Goal: Find specific page/section: Find specific page/section

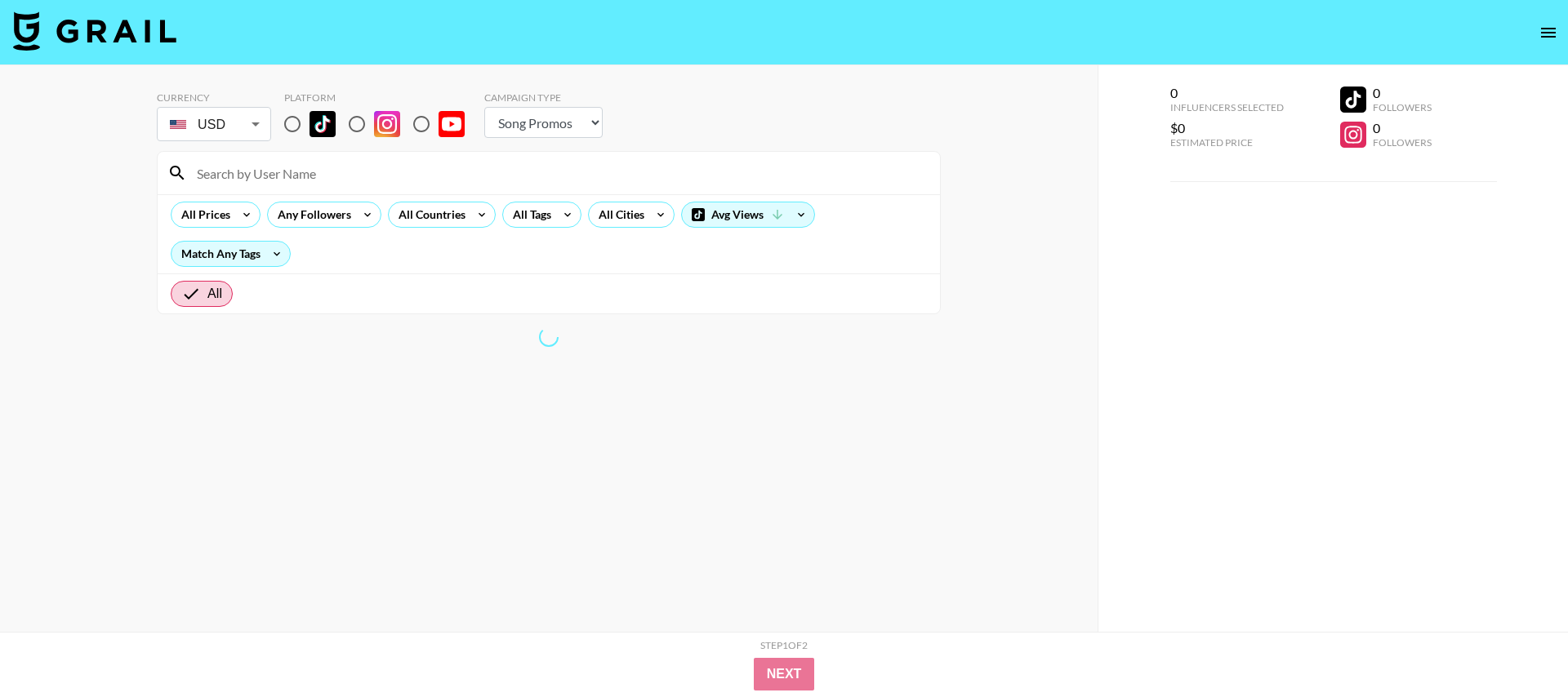
select select "Song"
click at [295, 123] on input "radio" at bounding box center [292, 124] width 35 height 35
radio input "true"
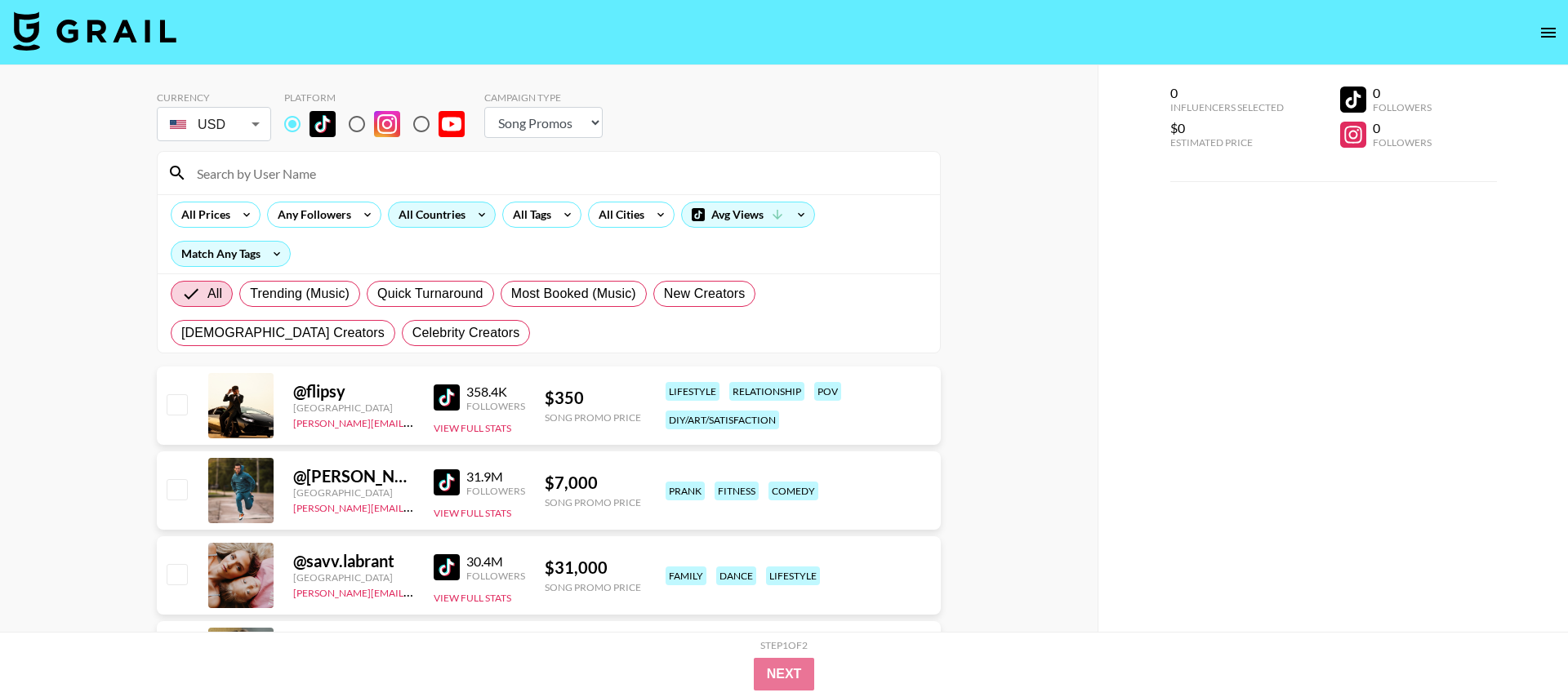
click at [490, 218] on icon at bounding box center [482, 215] width 26 height 25
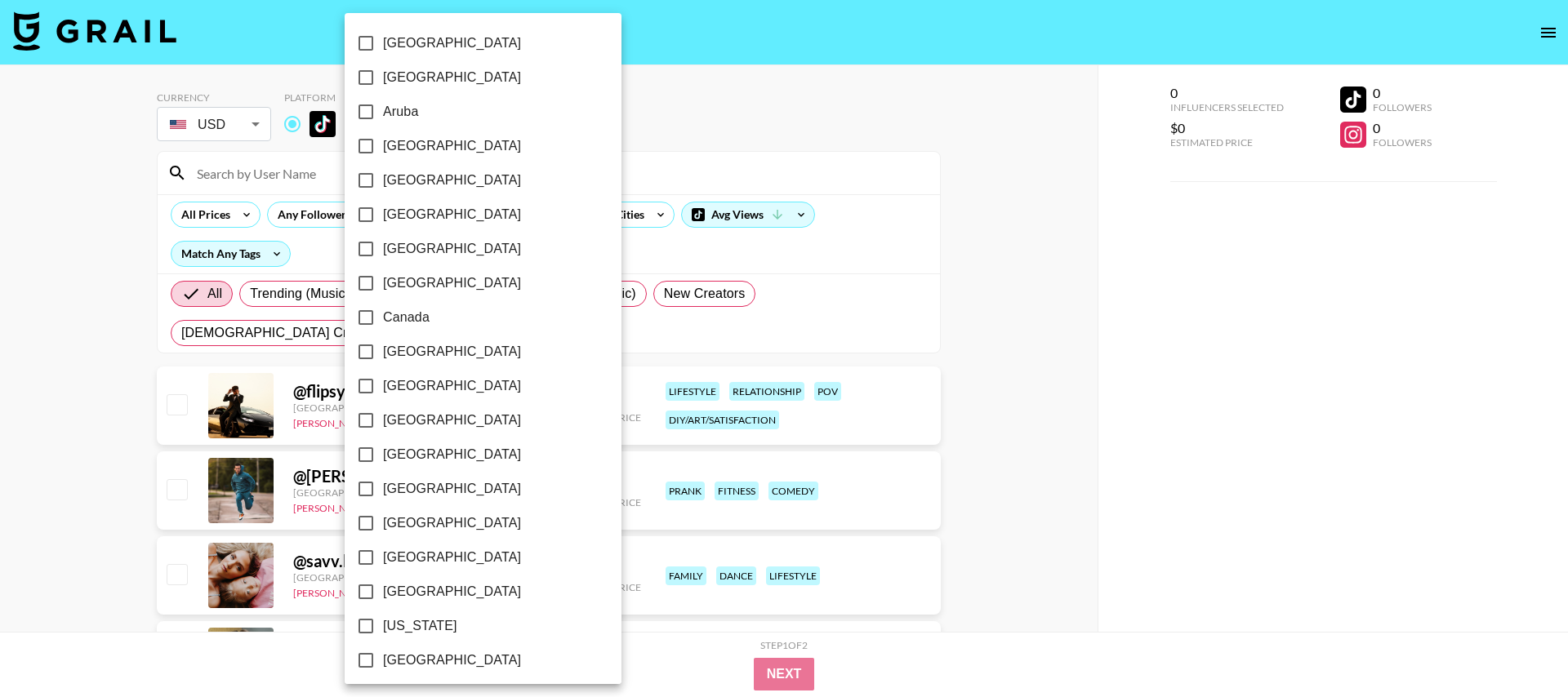
scroll to position [1207, 0]
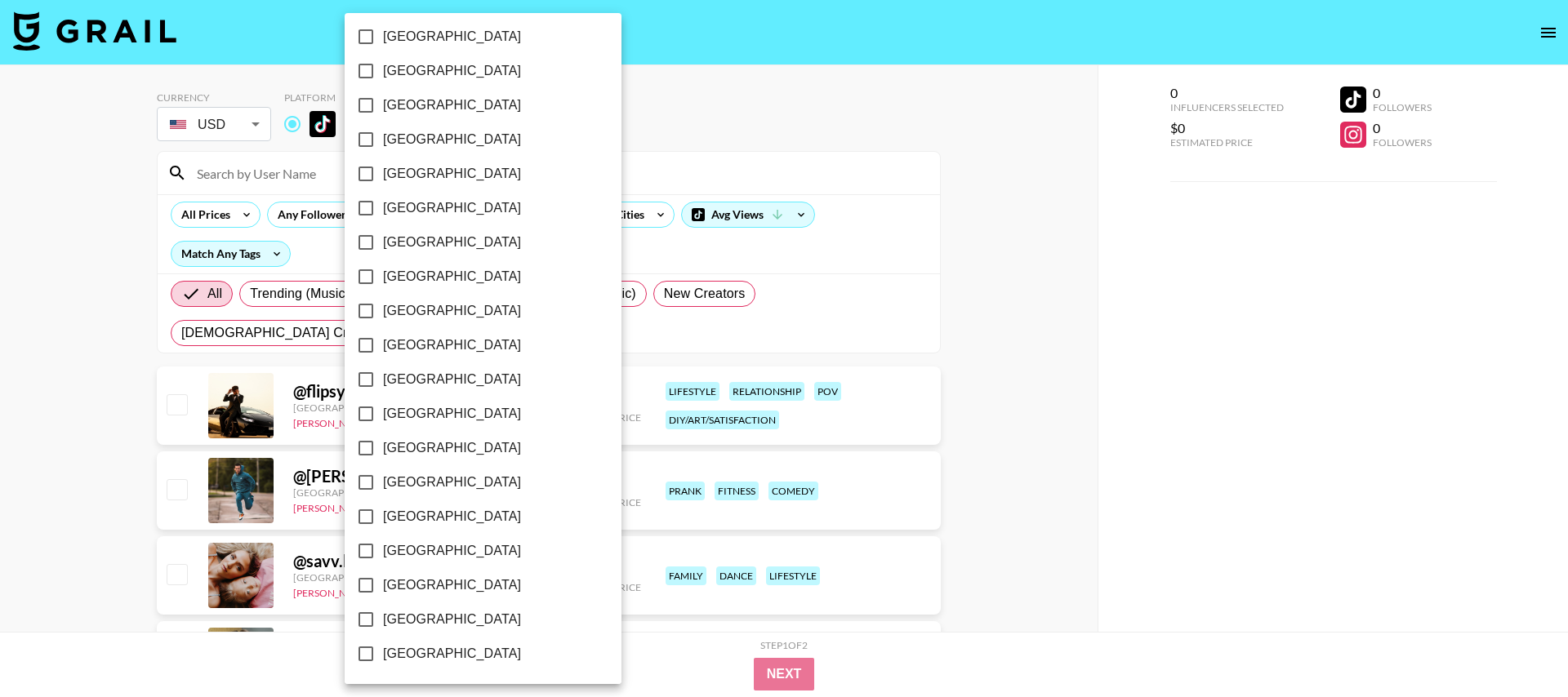
click at [366, 623] on input "[GEOGRAPHIC_DATA]" at bounding box center [365, 620] width 35 height 35
checkbox input "true"
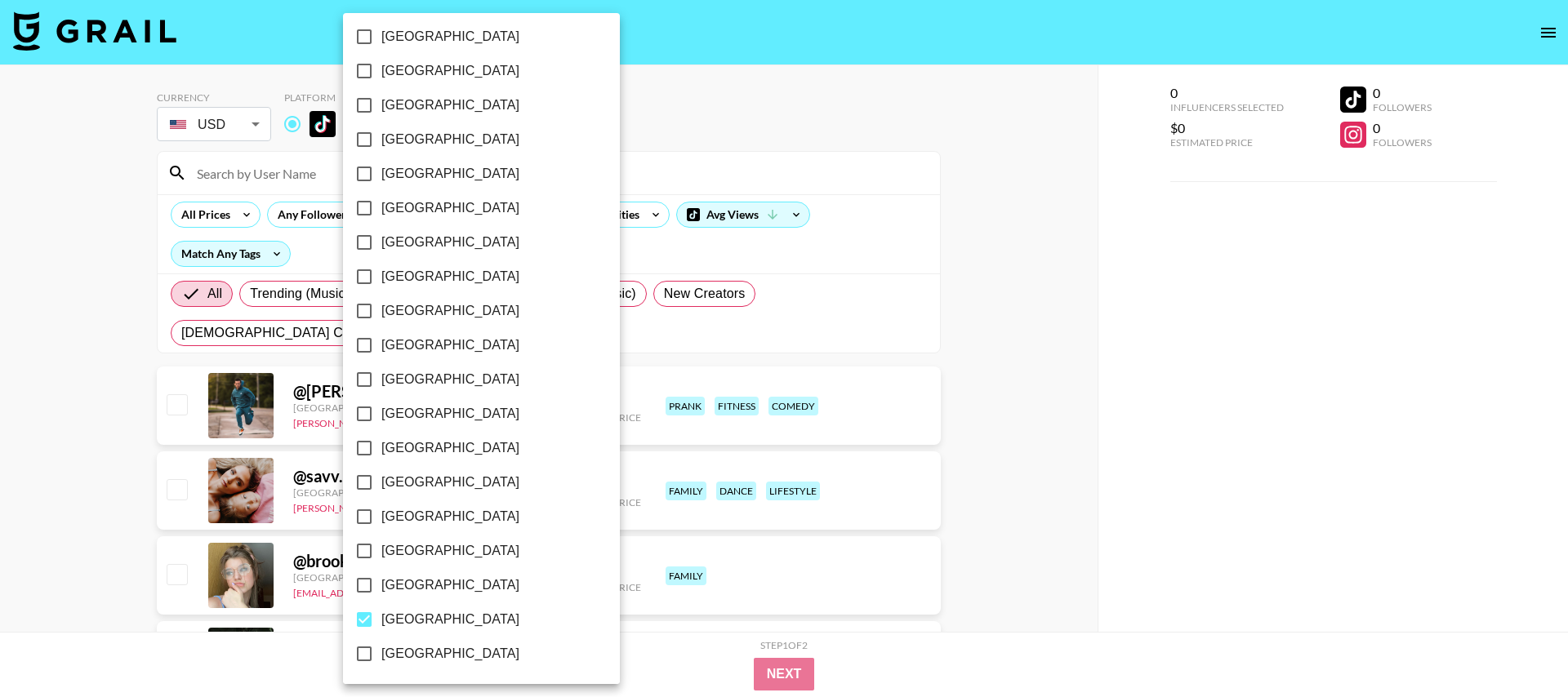
click at [90, 341] on div at bounding box center [784, 348] width 1568 height 697
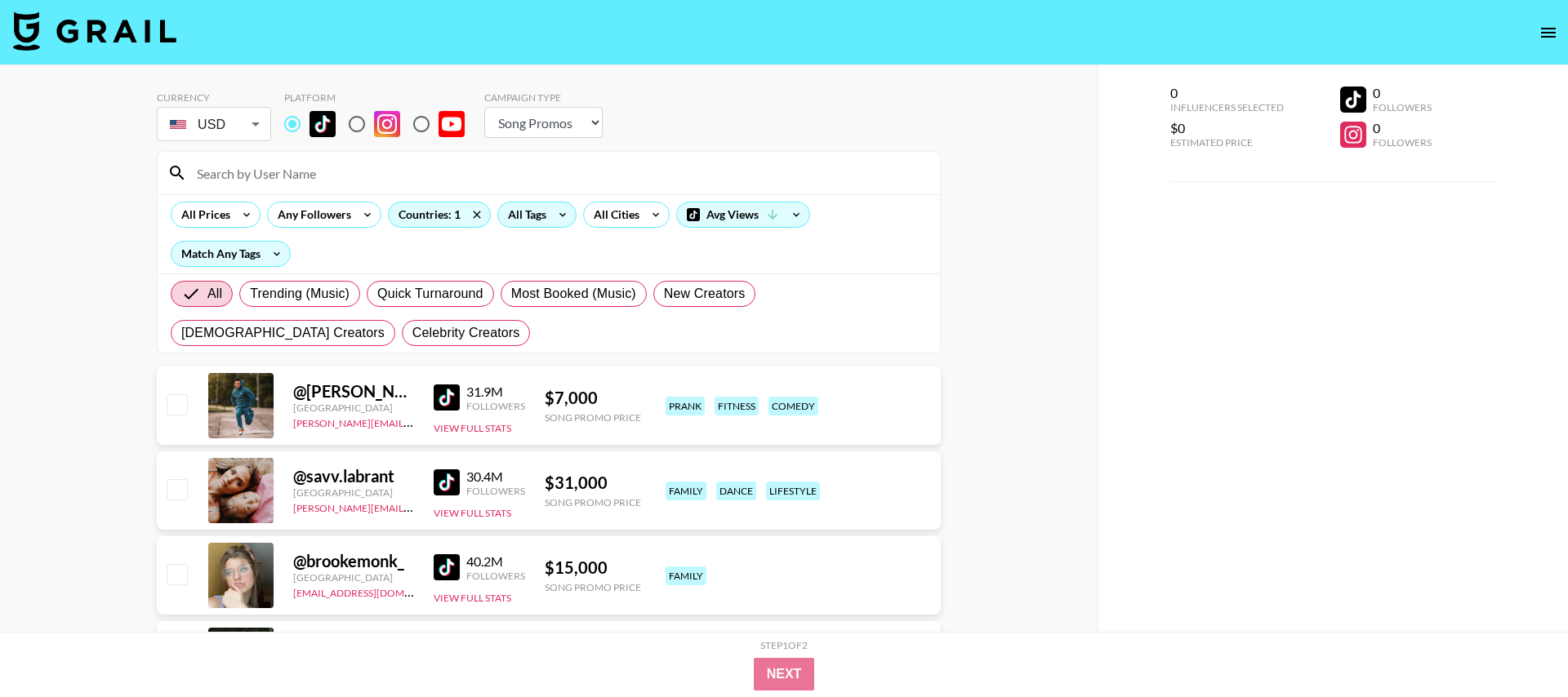
click at [545, 218] on div "All Tags" at bounding box center [524, 215] width 51 height 25
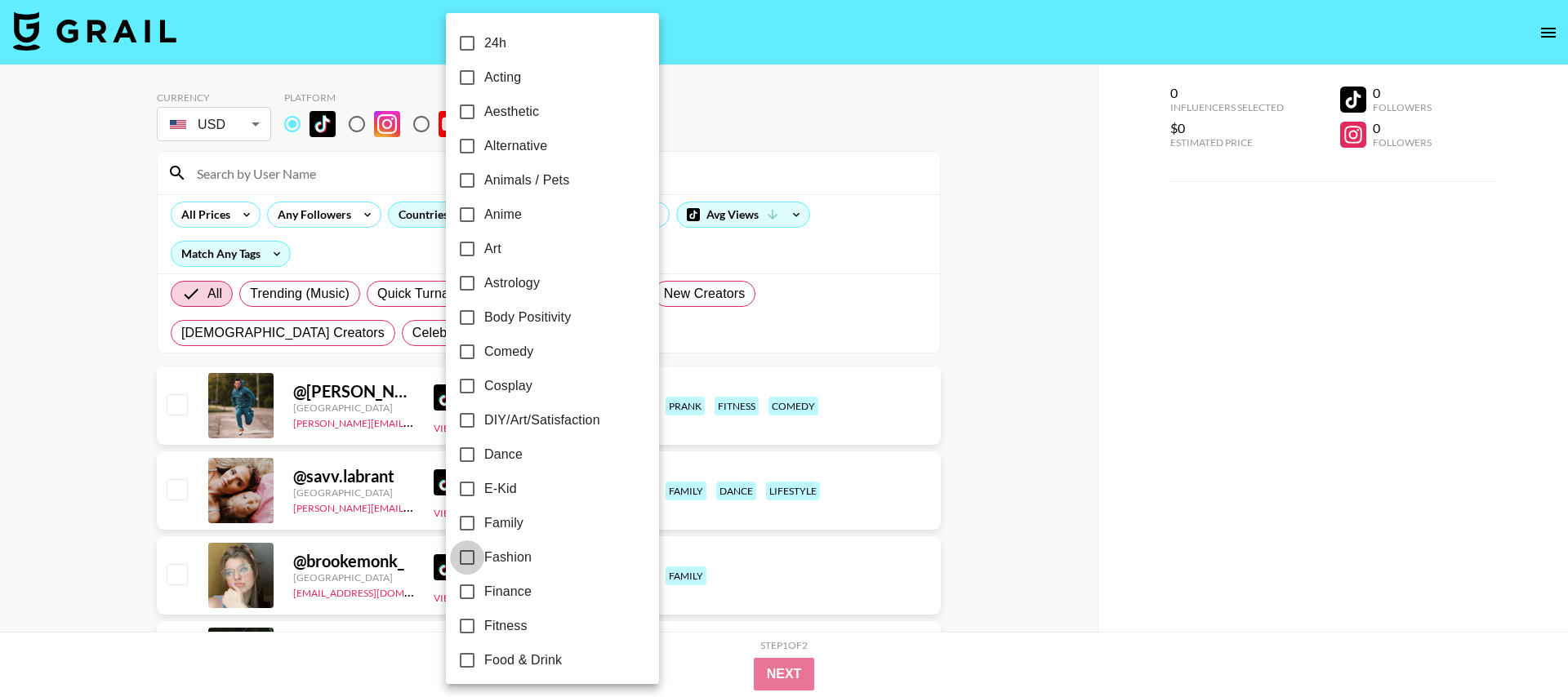
click at [469, 560] on input "Fashion" at bounding box center [466, 558] width 35 height 35
checkbox input "true"
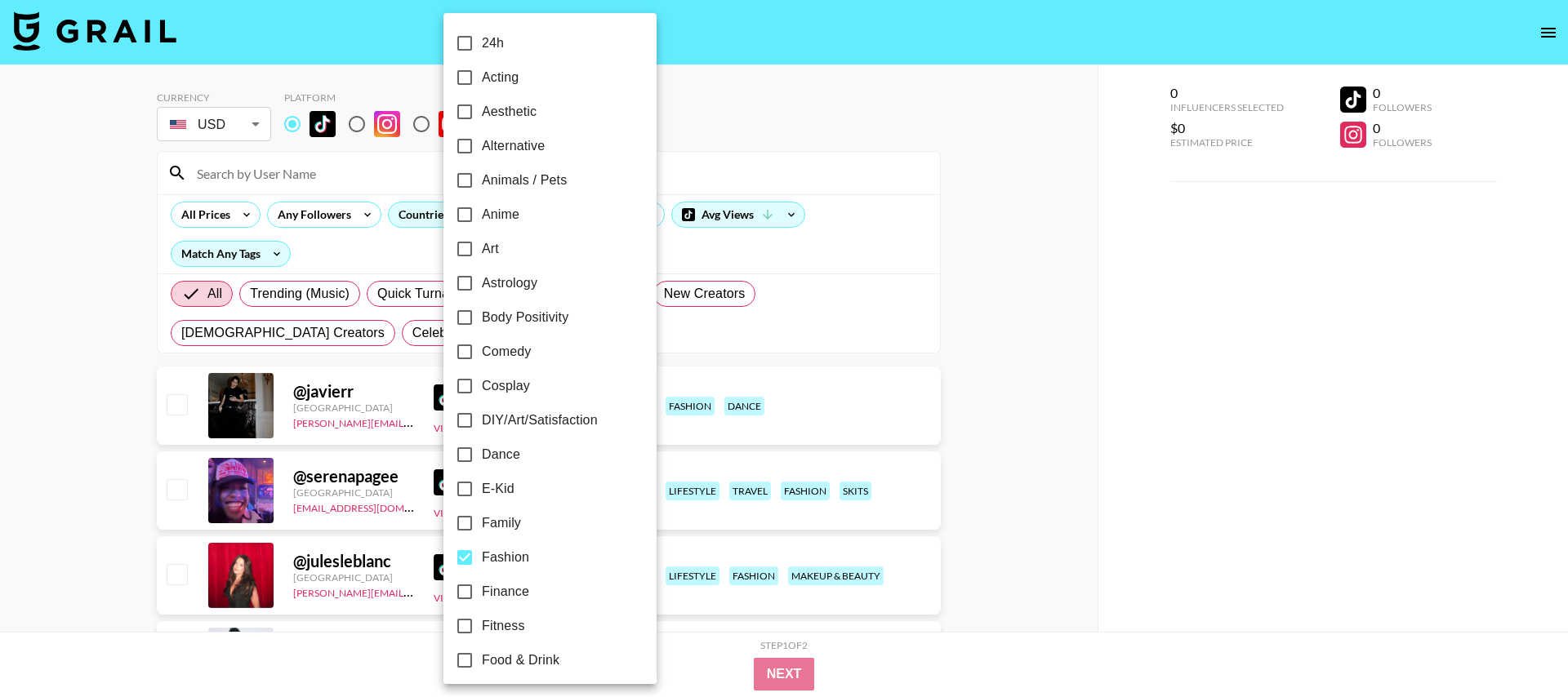
click at [89, 476] on div at bounding box center [784, 348] width 1568 height 697
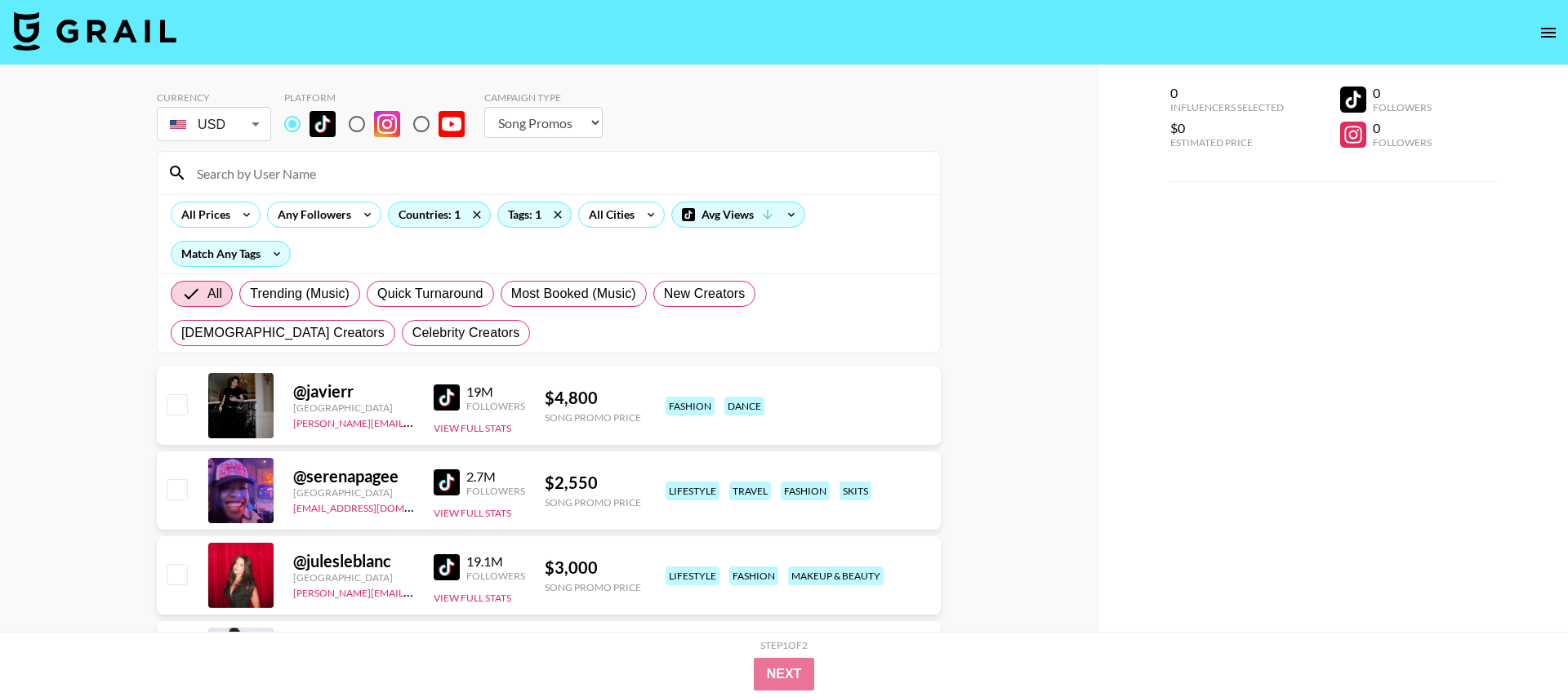
click at [447, 480] on img at bounding box center [446, 482] width 26 height 26
click at [445, 398] on img at bounding box center [446, 397] width 26 height 26
click at [553, 122] on select "Choose Type... Song Promos Brand Promos" at bounding box center [544, 122] width 119 height 31
select select "Brand"
click at [484, 107] on select "Choose Type... Song Promos Brand Promos" at bounding box center [544, 122] width 119 height 31
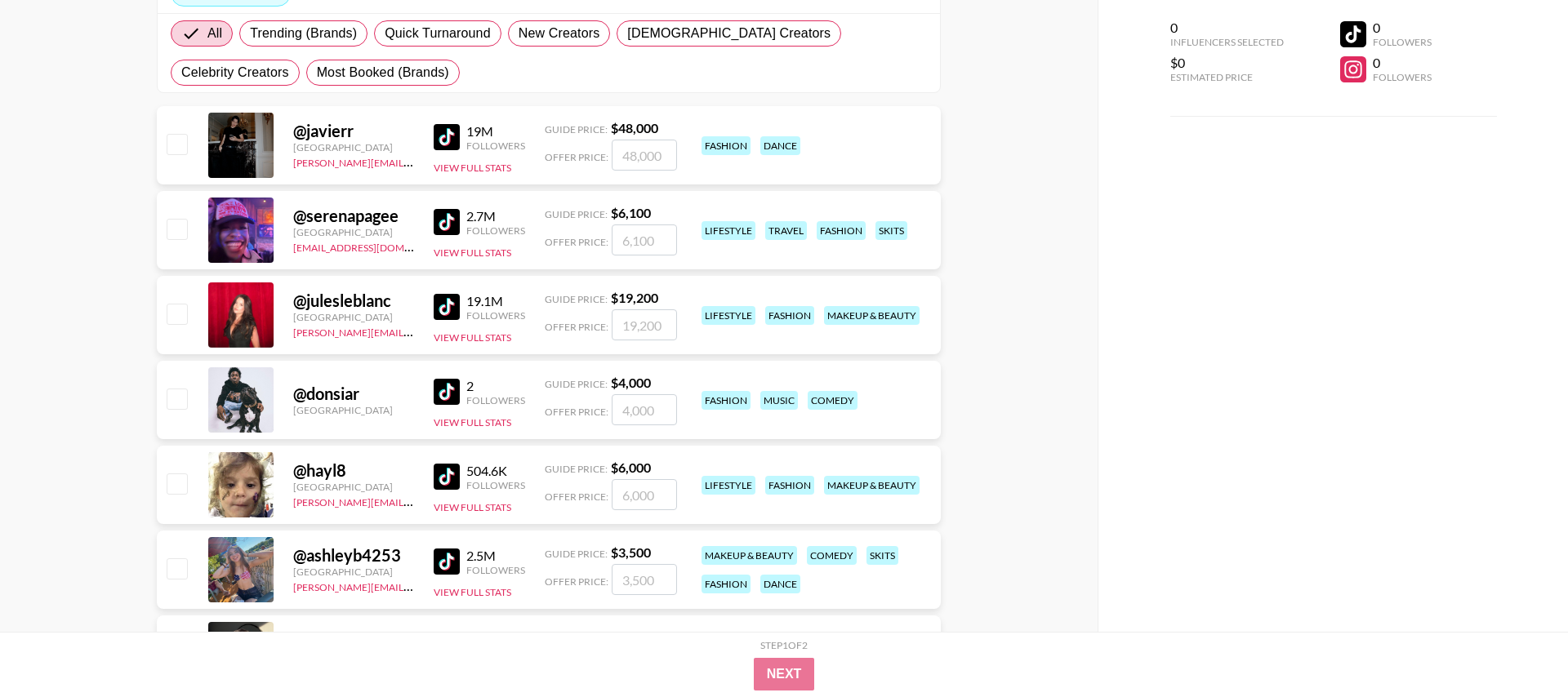
scroll to position [260, 0]
click at [449, 484] on img at bounding box center [446, 477] width 26 height 26
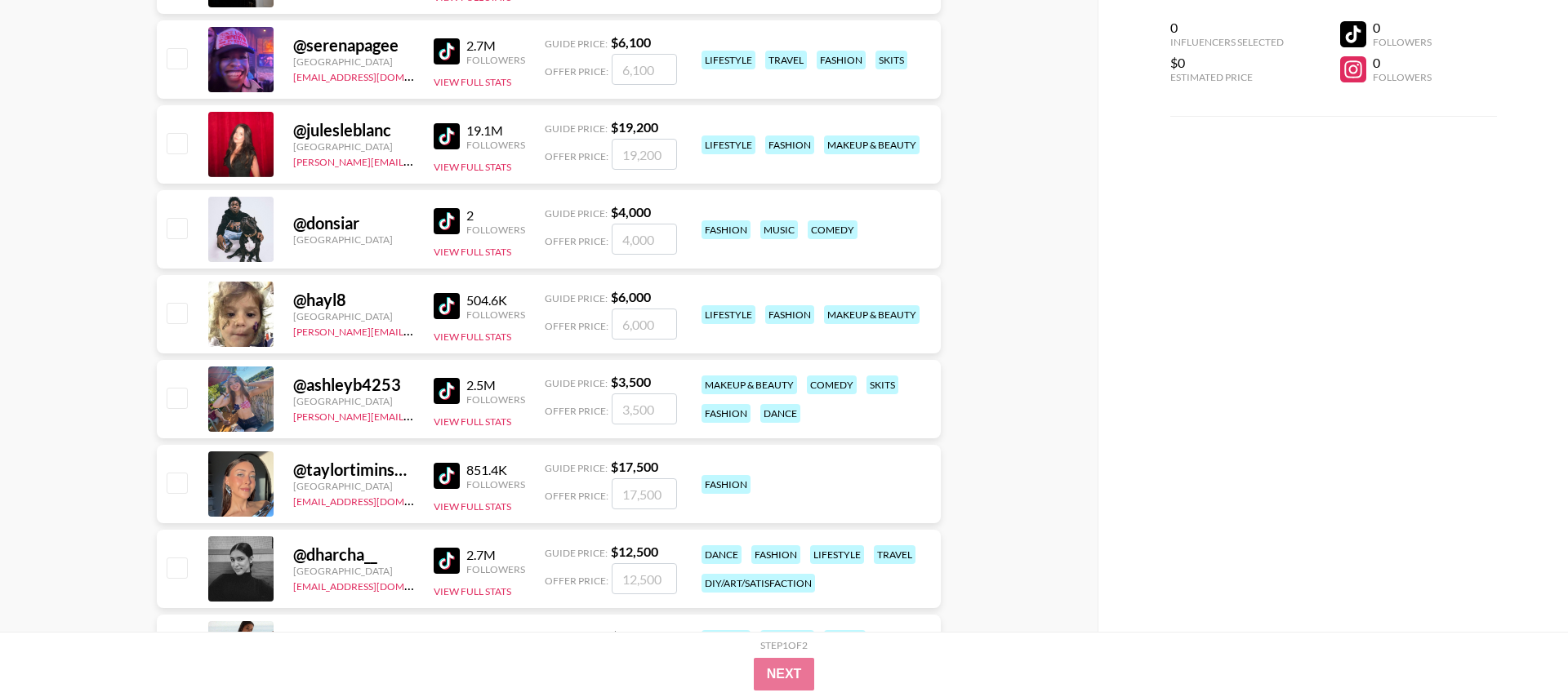
scroll to position [471, 0]
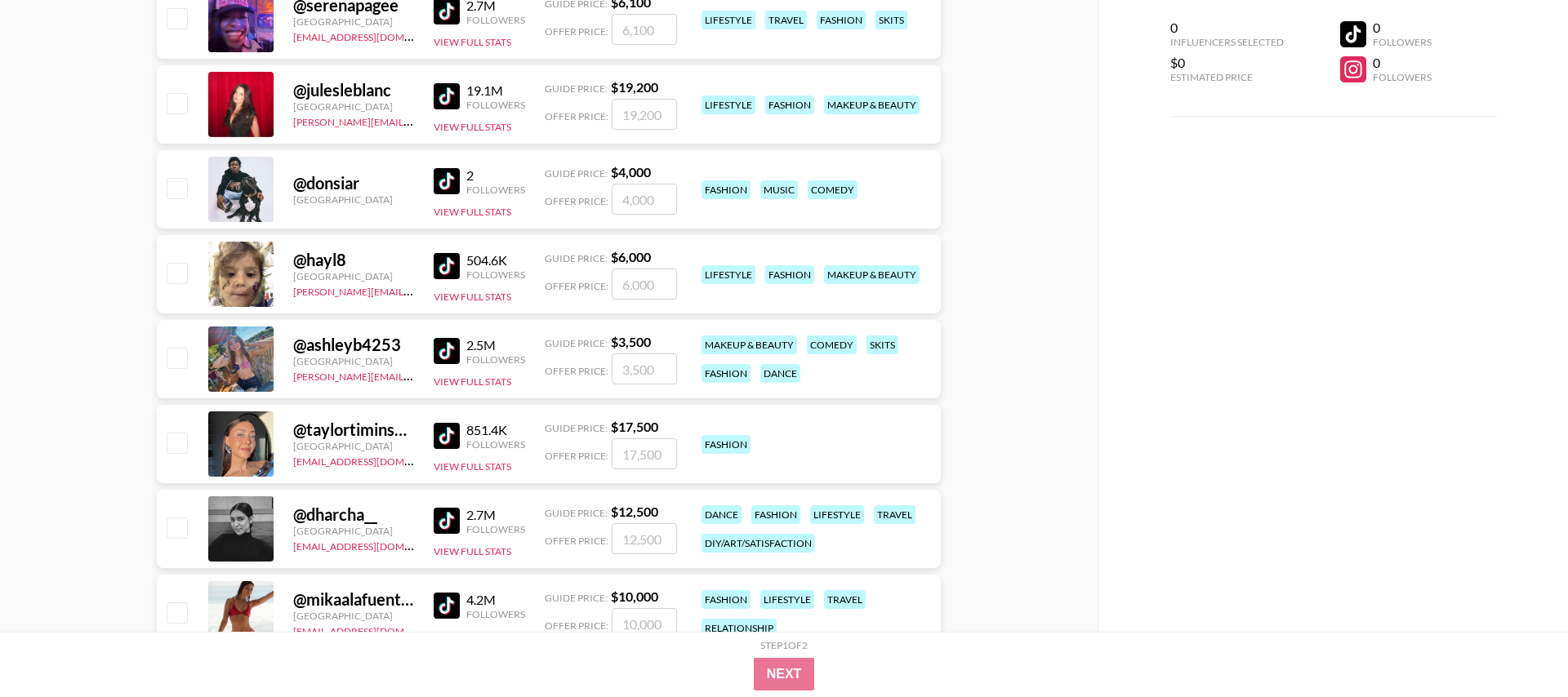
click at [440, 353] on img at bounding box center [446, 350] width 26 height 26
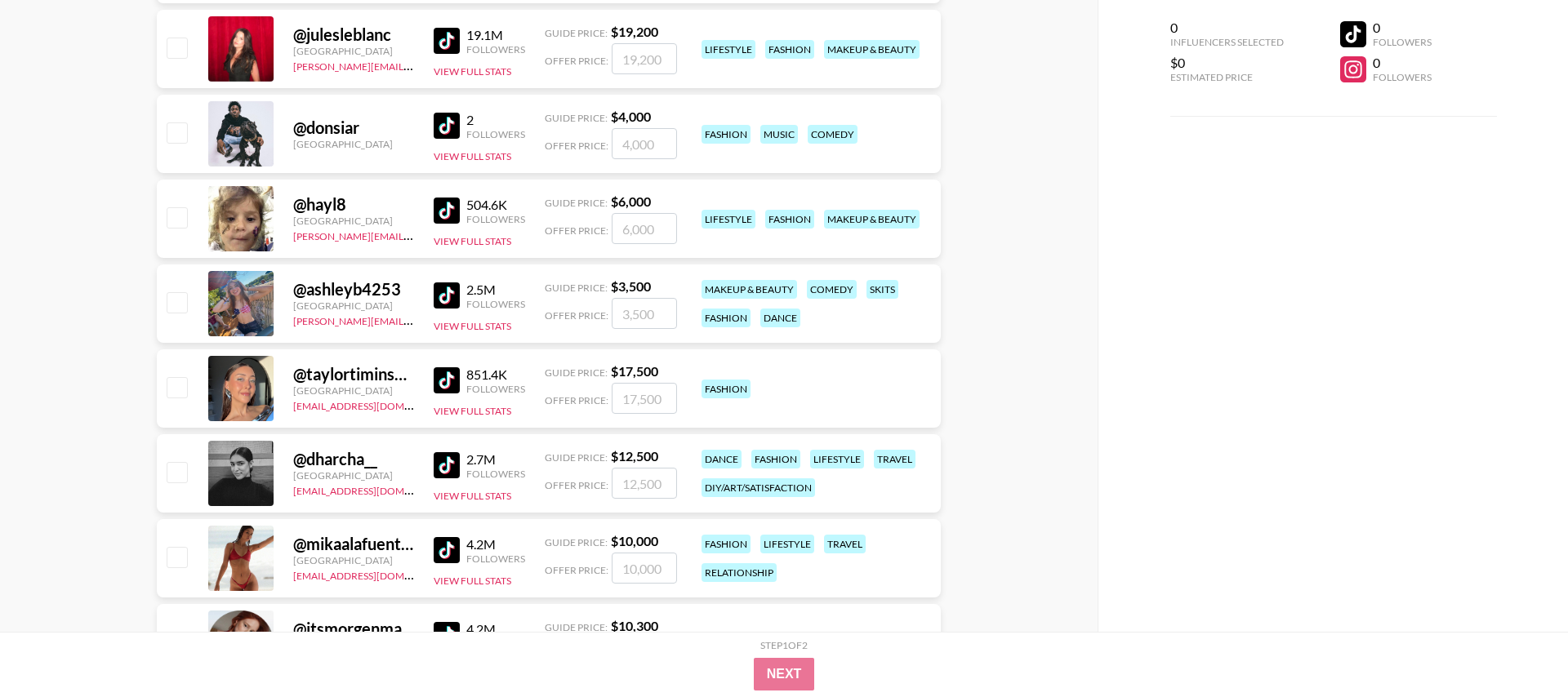
scroll to position [552, 0]
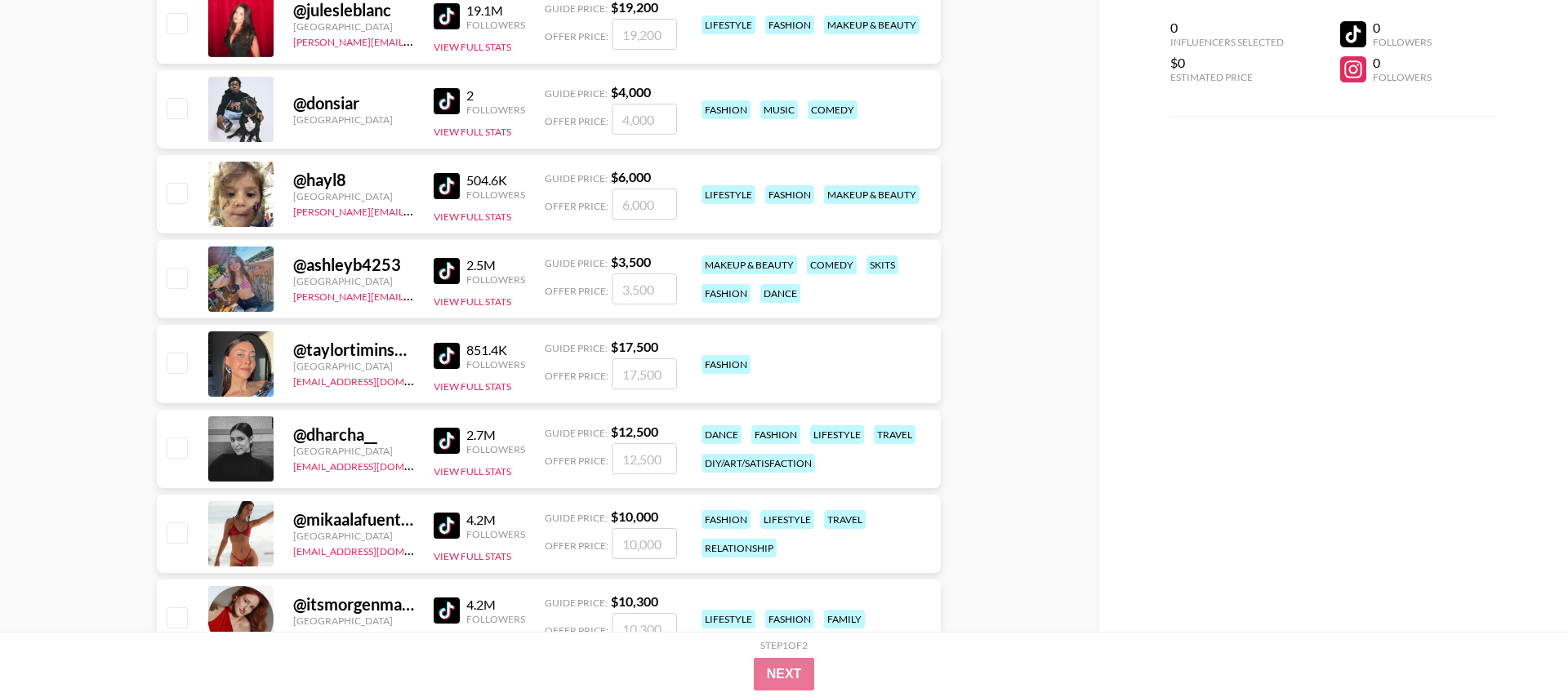
click at [447, 348] on img at bounding box center [446, 356] width 26 height 26
click at [450, 442] on img at bounding box center [446, 441] width 26 height 26
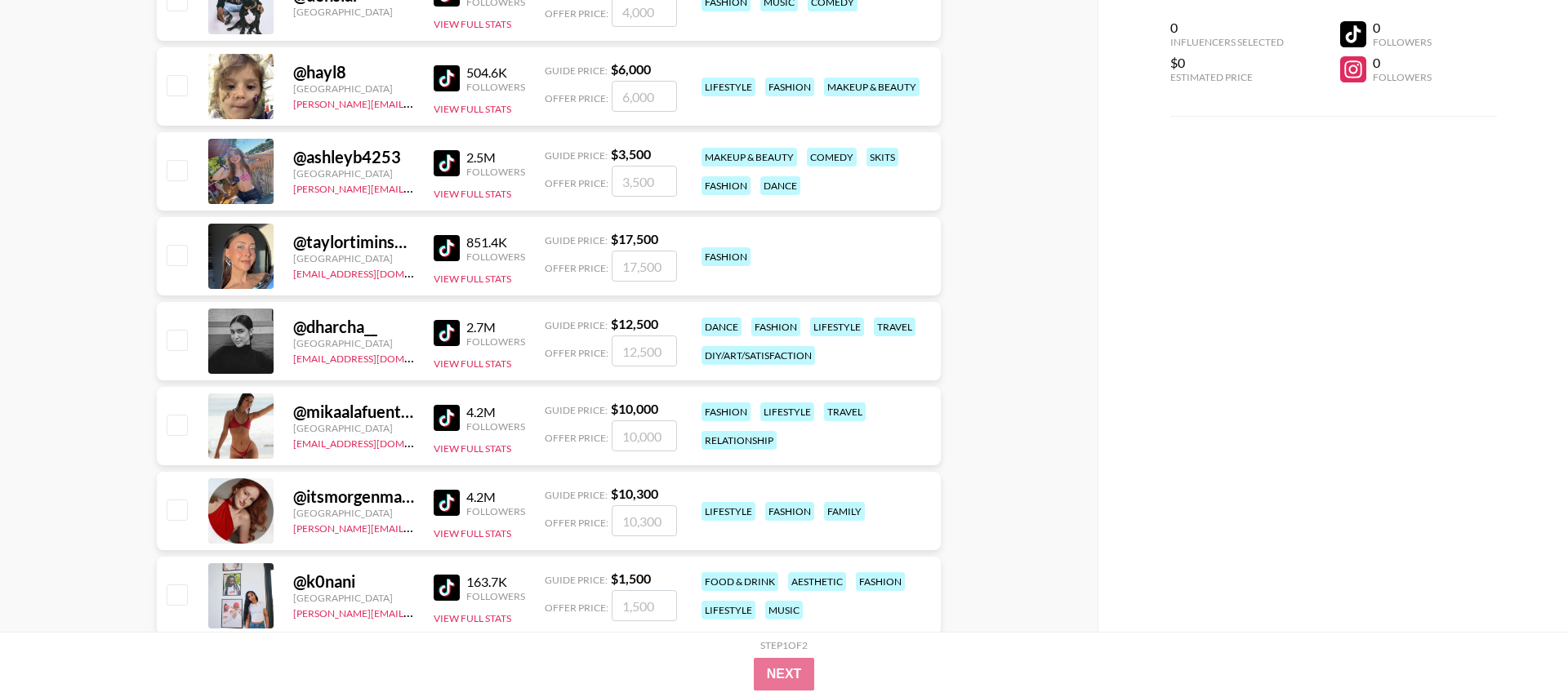
scroll to position [664, 0]
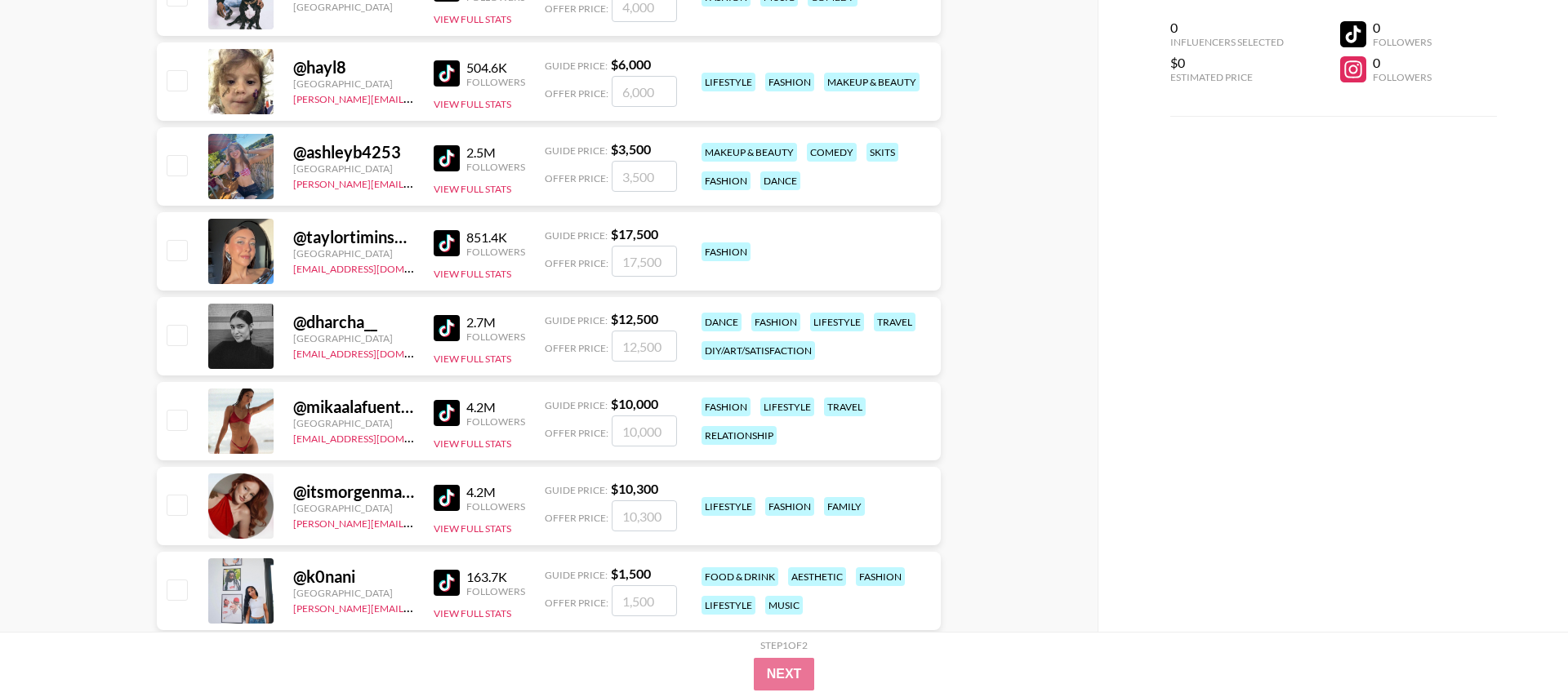
click at [450, 415] on img at bounding box center [446, 412] width 26 height 26
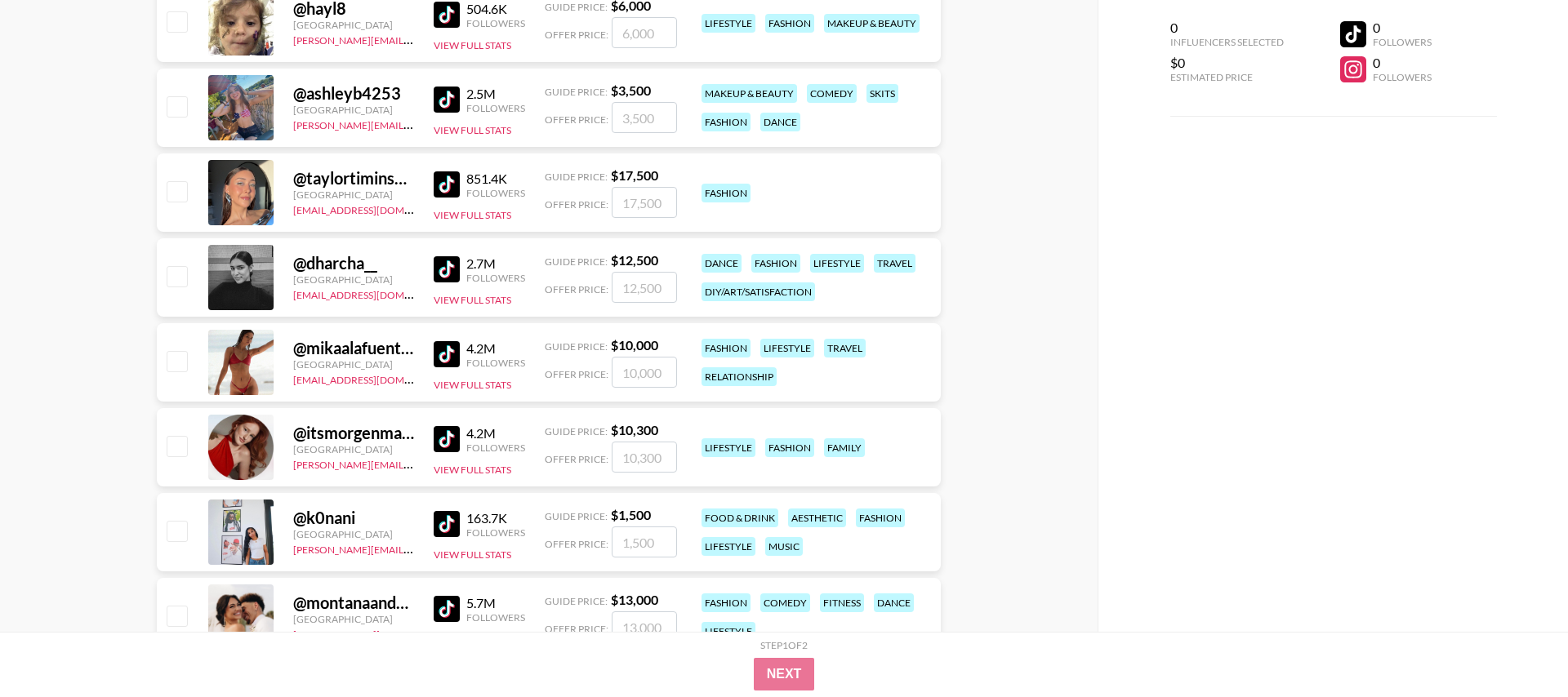
scroll to position [728, 0]
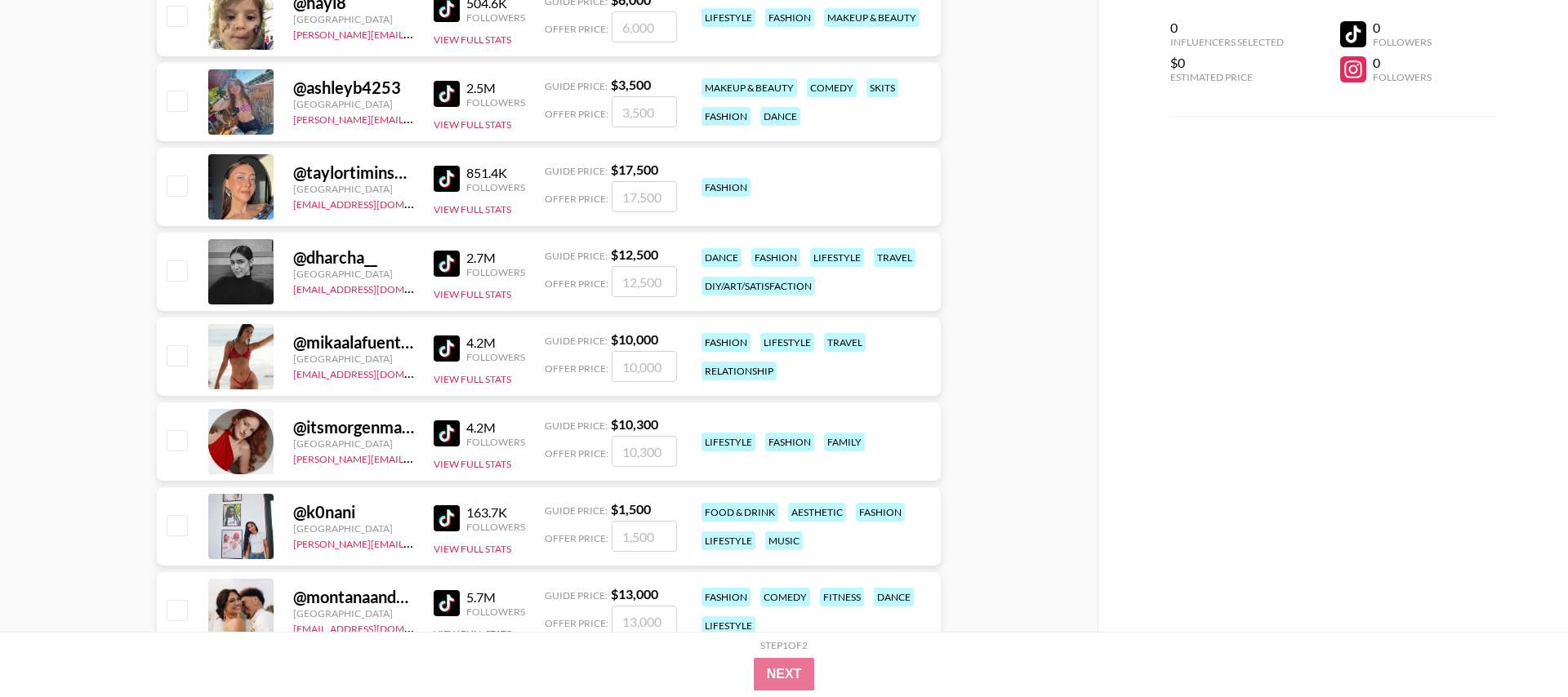
click at [448, 521] on img at bounding box center [446, 518] width 26 height 26
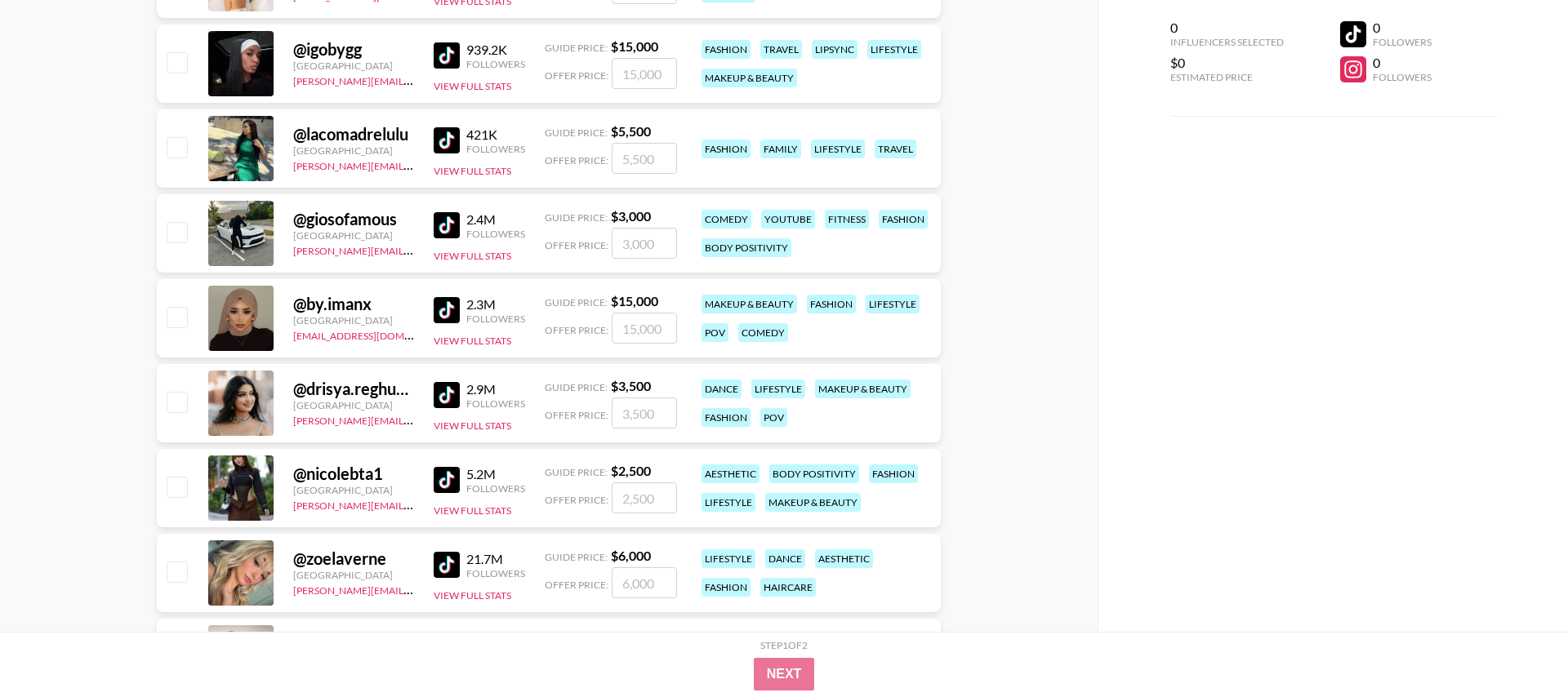
scroll to position [1368, 0]
